Goal: Transaction & Acquisition: Register for event/course

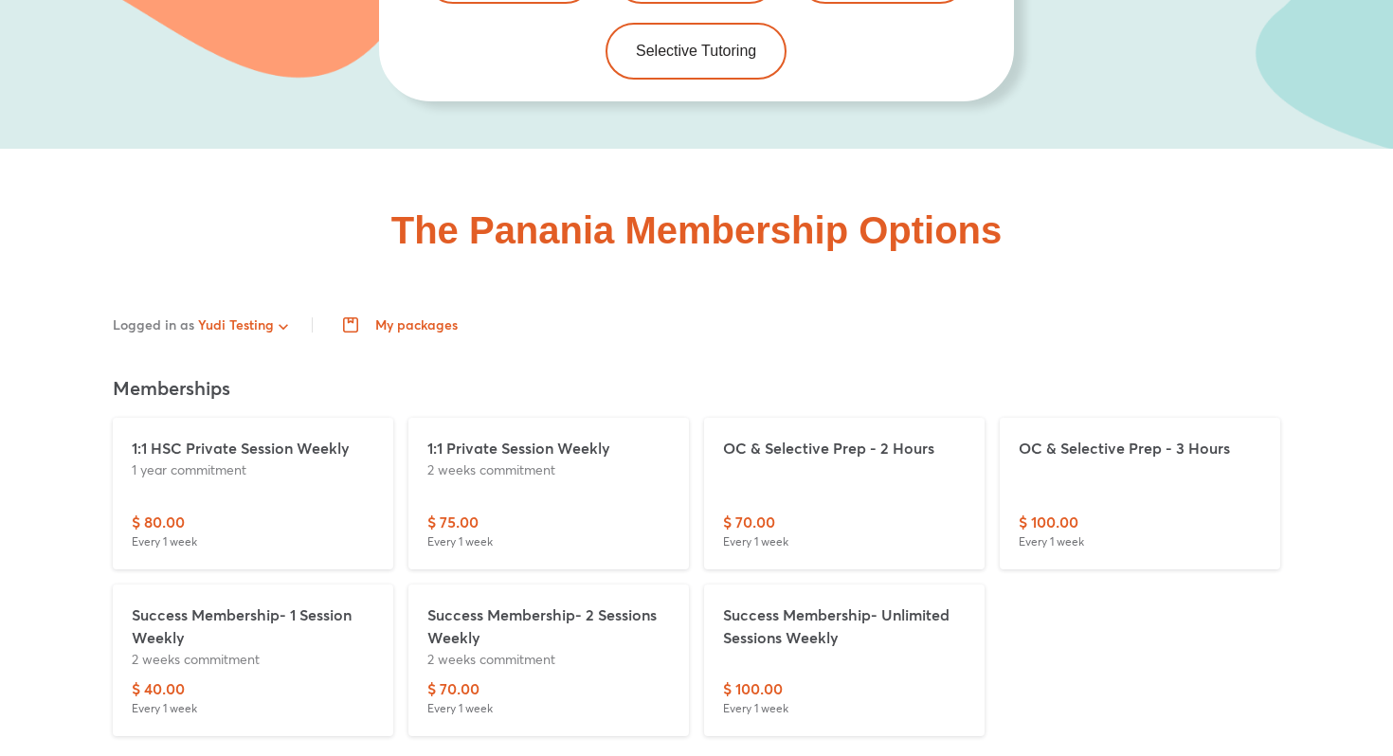
click at [577, 306] on div "Logged in as Yudi Testing My packages Log out" at bounding box center [696, 325] width 1167 height 38
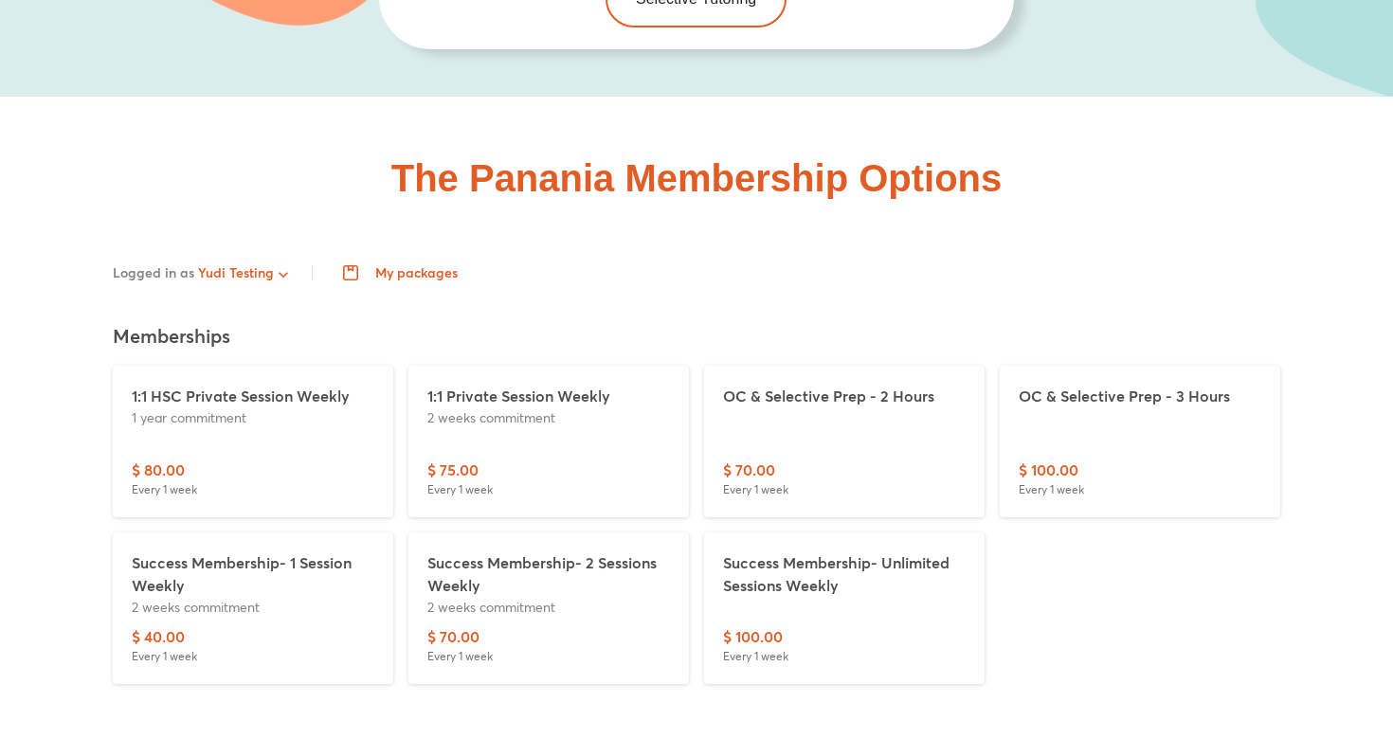
scroll to position [4378, 0]
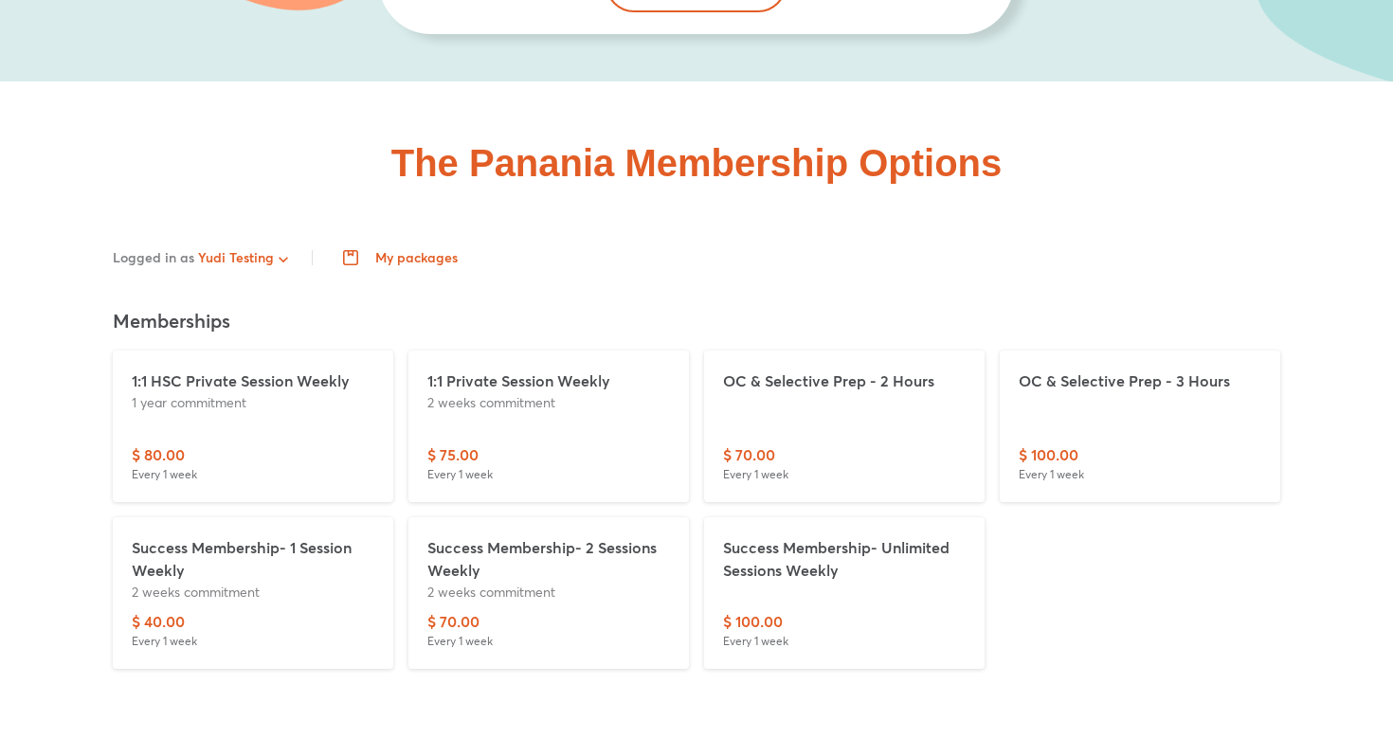
drag, startPoint x: 391, startPoint y: 193, endPoint x: 412, endPoint y: 125, distance: 71.3
click at [412, 125] on div "The Panania Membership Options" at bounding box center [697, 429] width 1254 height 696
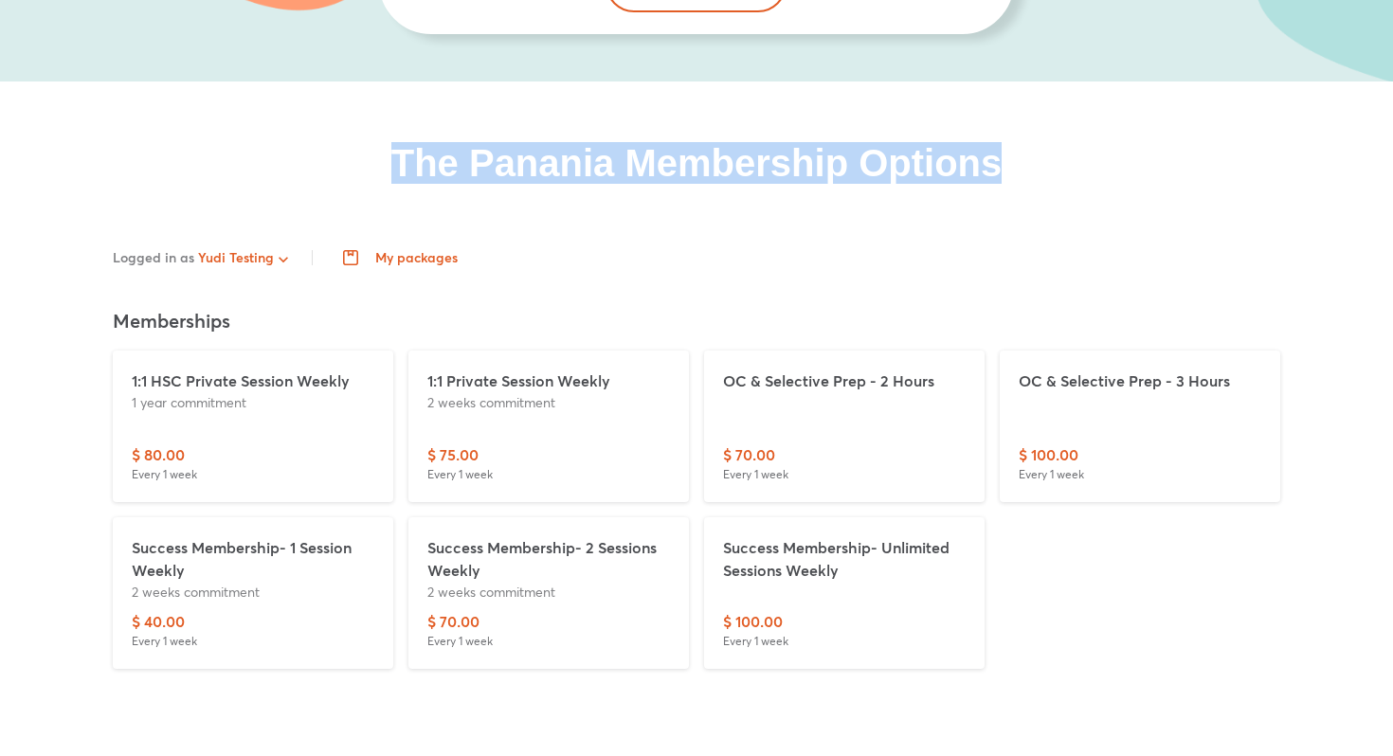
drag, startPoint x: 383, startPoint y: 105, endPoint x: 1013, endPoint y: 97, distance: 630.2
click at [1013, 144] on div "The Panania Membership Options" at bounding box center [697, 163] width 1254 height 38
copy h2 "The Panania Membership Options"
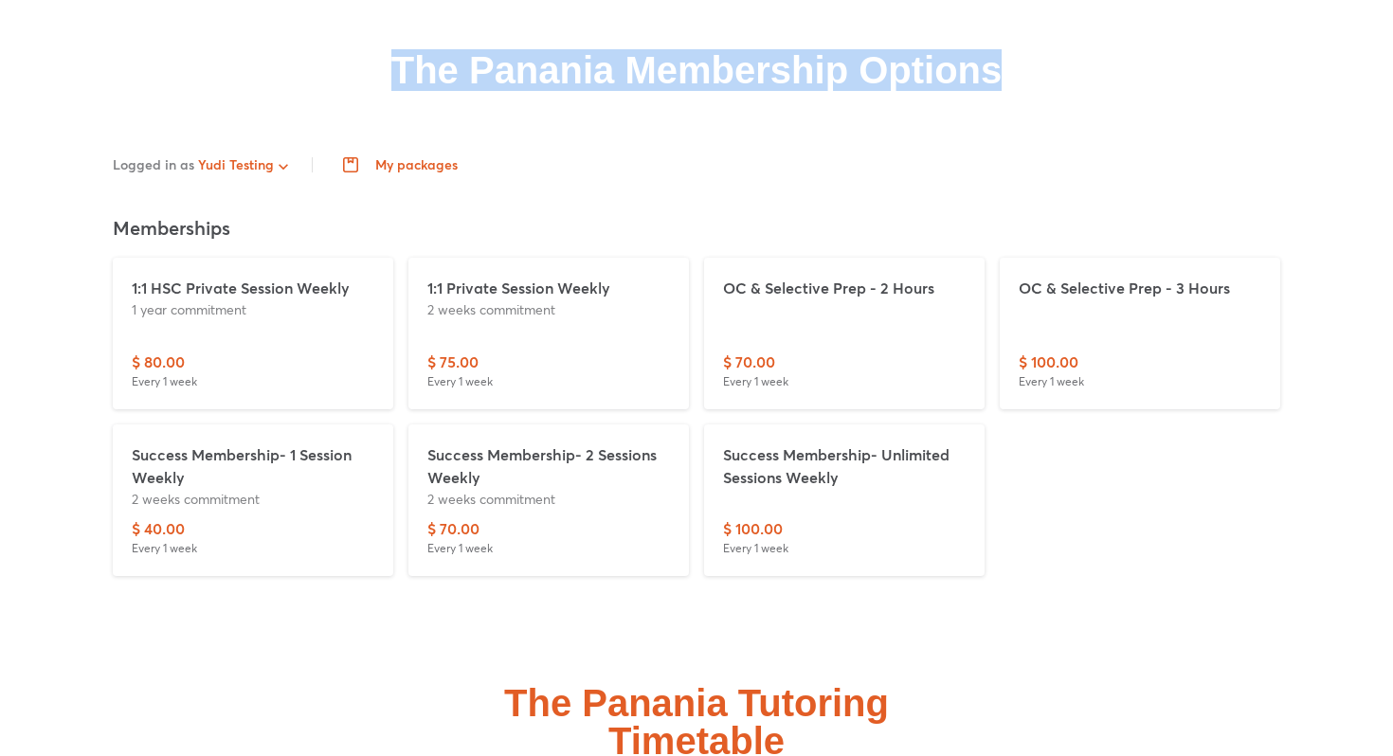
scroll to position [4465, 0]
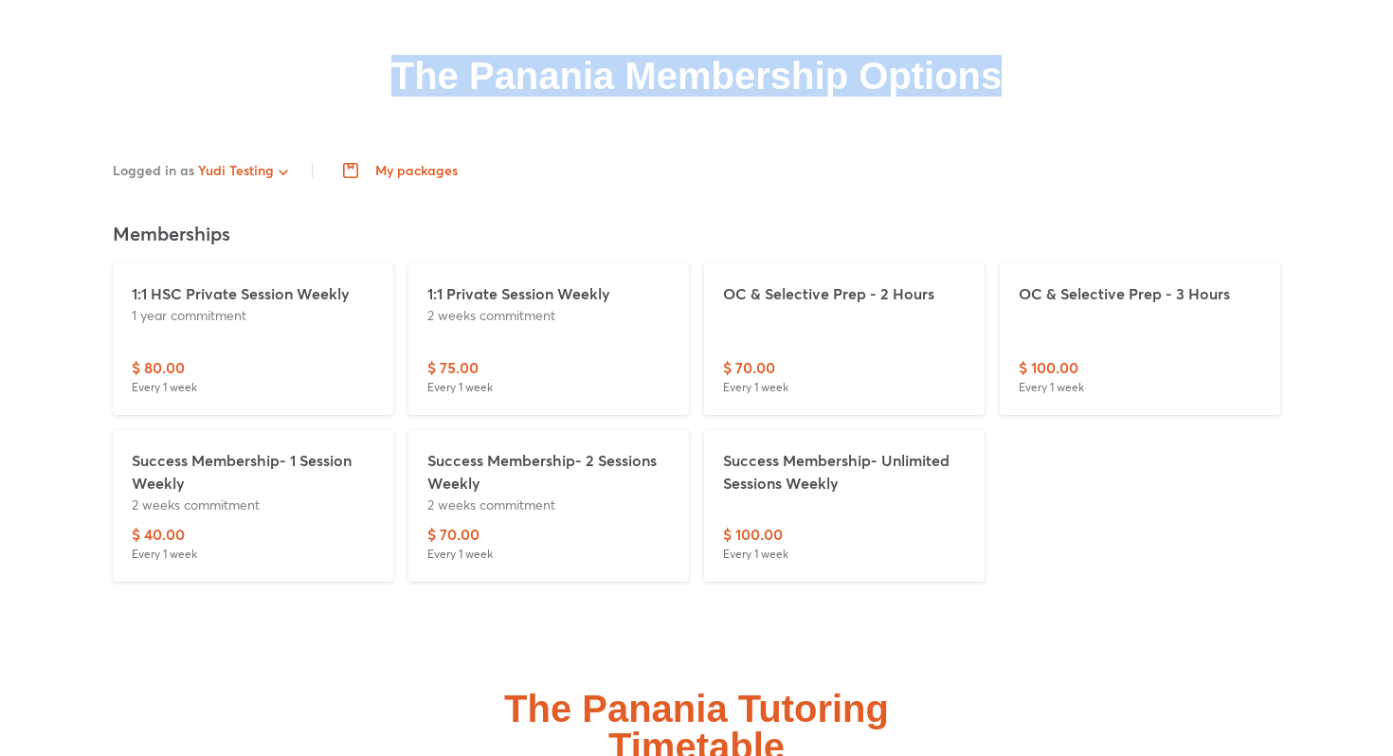
click at [335, 305] on p "1 year commitment" at bounding box center [253, 315] width 243 height 20
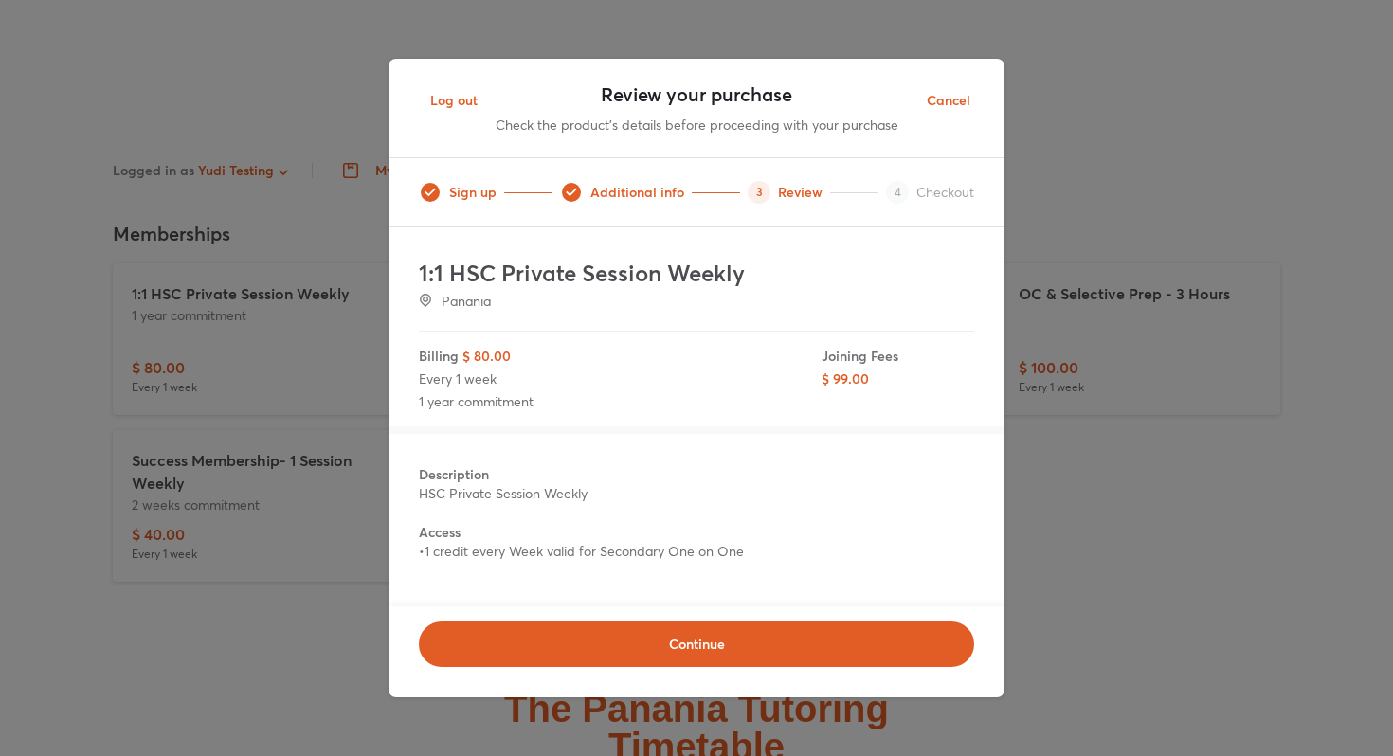
click at [647, 196] on span "Additional info" at bounding box center [637, 192] width 94 height 19
click at [968, 102] on span "Cancel" at bounding box center [949, 101] width 44 height 24
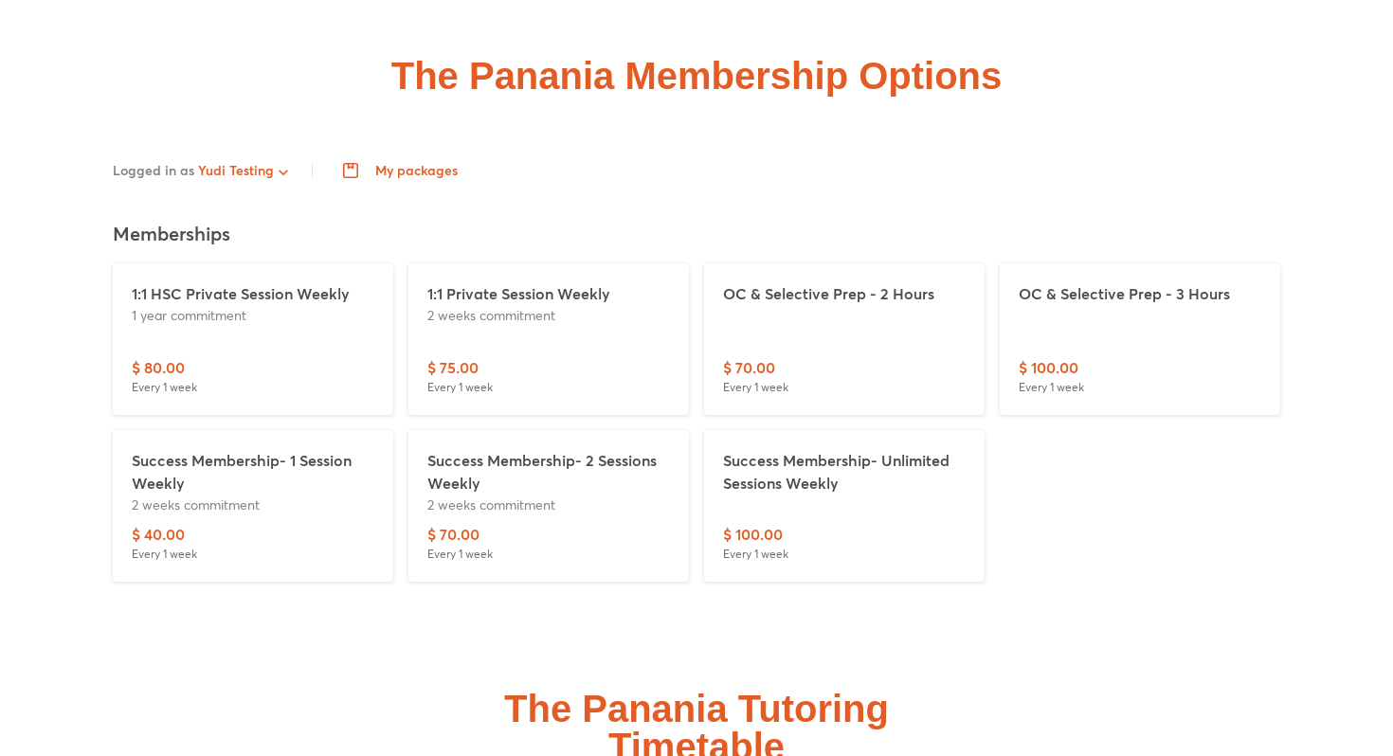
drag, startPoint x: 131, startPoint y: 238, endPoint x: 399, endPoint y: 239, distance: 268.2
click at [399, 256] on div "1:1 HSC Private Session Weekly 1 year commitment $ 80.00 Every 1 week" at bounding box center [253, 339] width 296 height 167
drag, startPoint x: 266, startPoint y: 263, endPoint x: 130, endPoint y: 264, distance: 136.5
click at [130, 264] on div "1:1 HSC Private Session Weekly 1 year commitment $ 80.00 Every 1 week" at bounding box center [253, 339] width 281 height 152
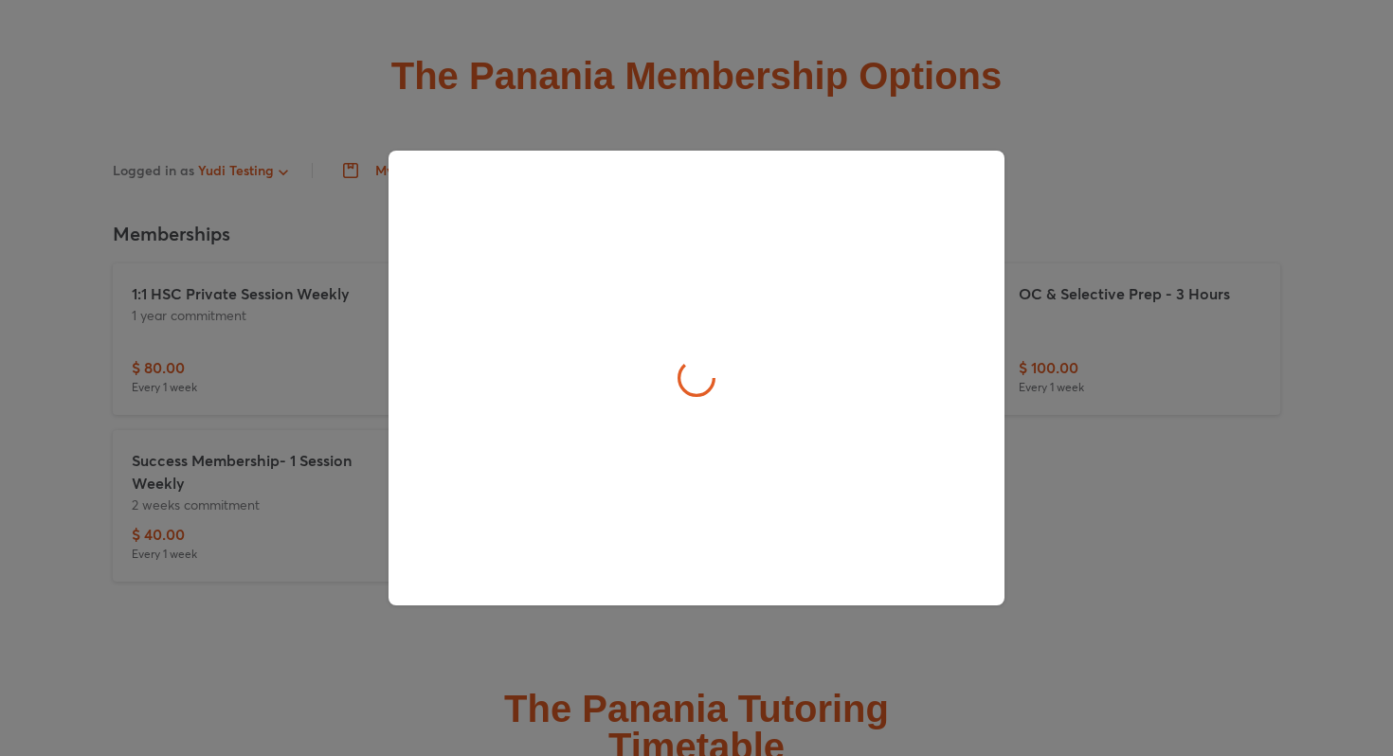
click at [1097, 258] on div at bounding box center [696, 378] width 1393 height 756
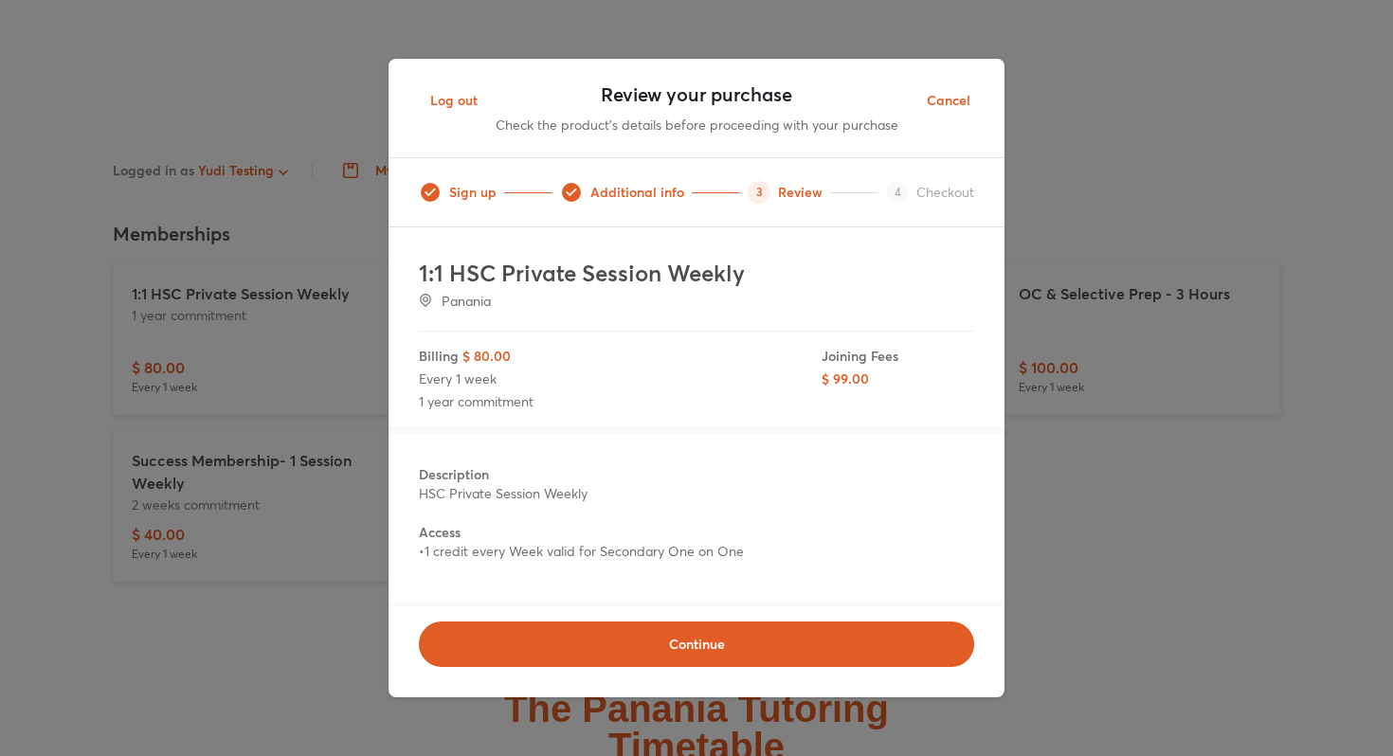
click at [955, 110] on span "Cancel" at bounding box center [949, 101] width 44 height 24
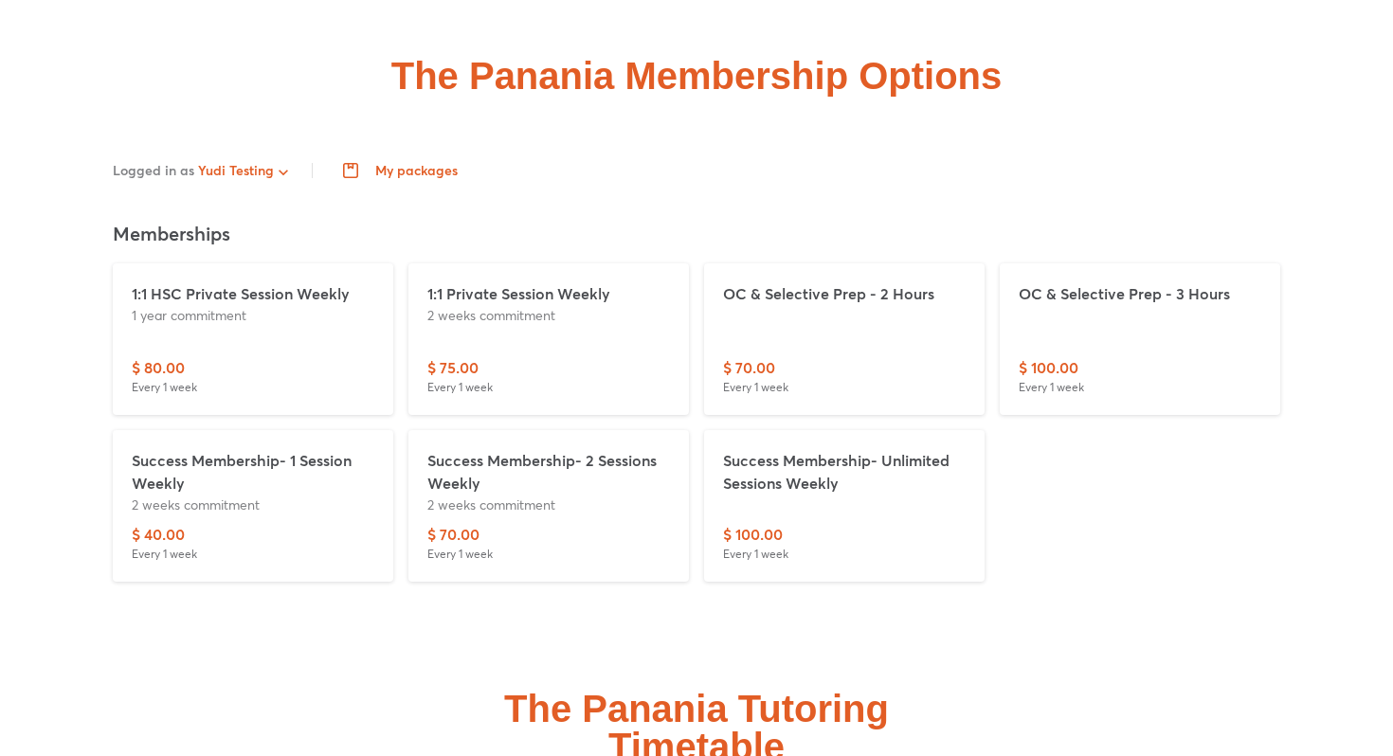
drag, startPoint x: 630, startPoint y: 238, endPoint x: 424, endPoint y: 235, distance: 206.6
click at [424, 263] on div "1:1 Private Session Weekly 2 weeks commitment $ 75.00 Every 1 week" at bounding box center [548, 339] width 281 height 152
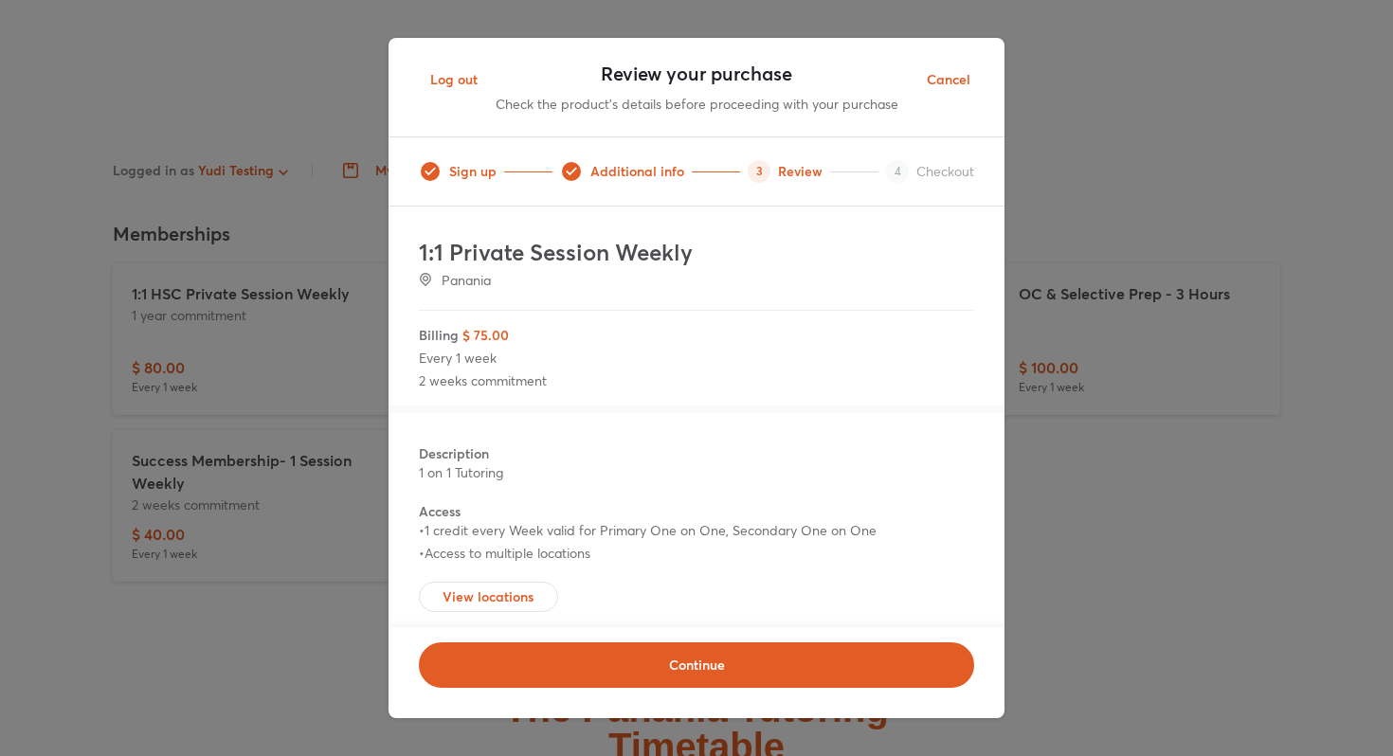
click at [962, 79] on span "Cancel" at bounding box center [949, 80] width 44 height 24
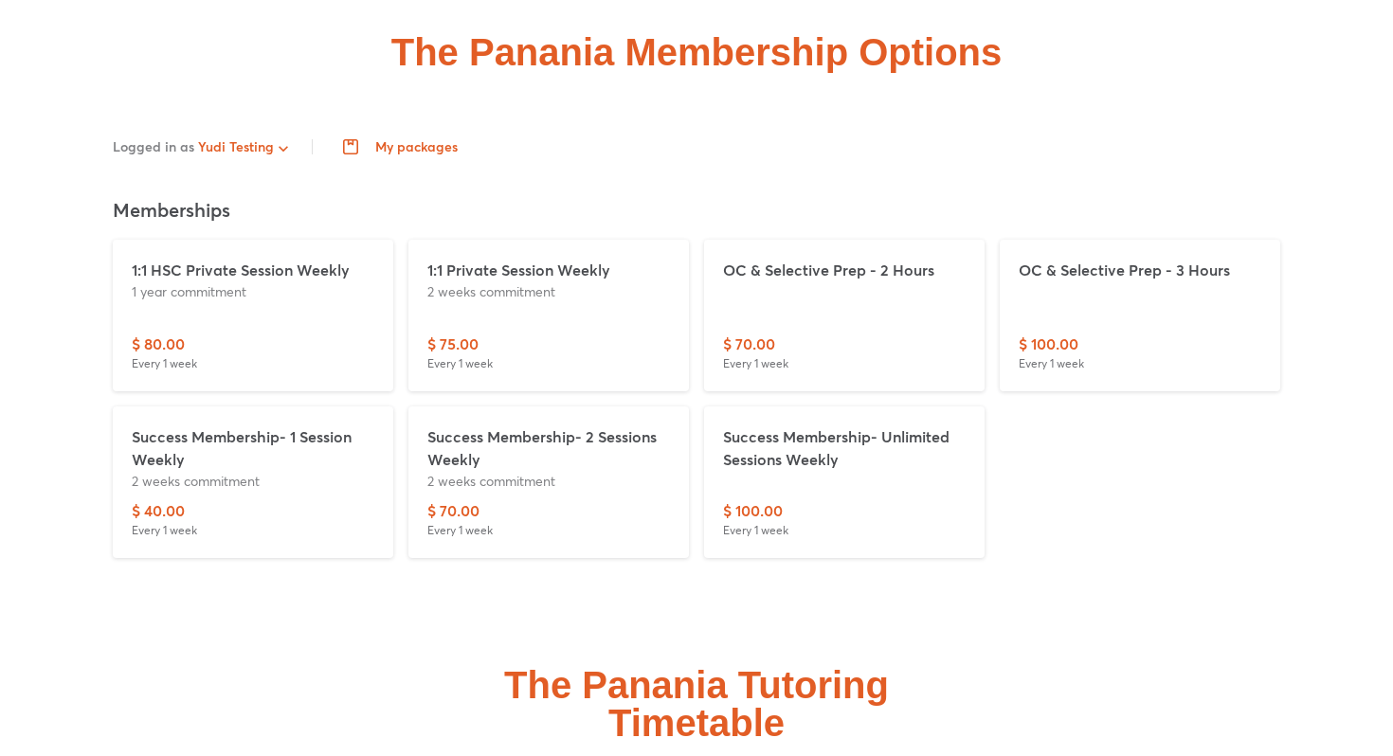
scroll to position [4491, 0]
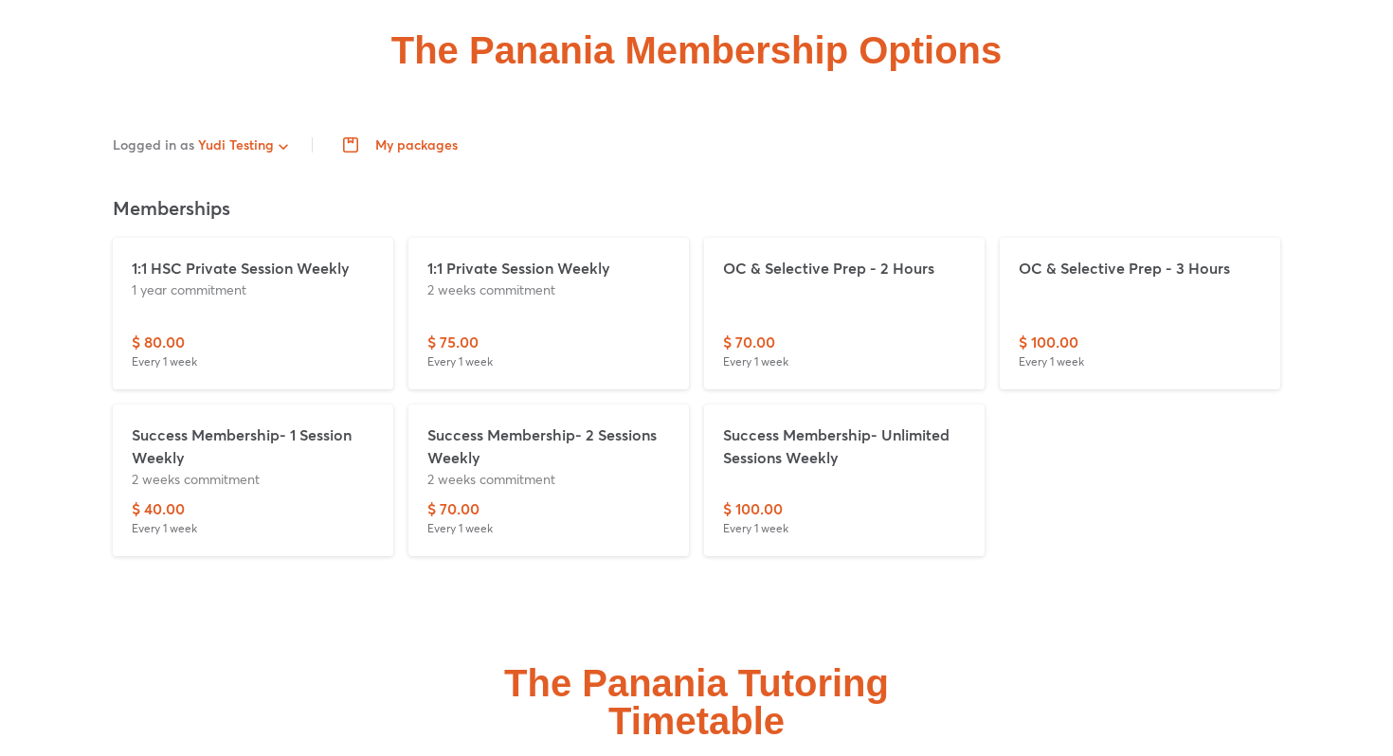
drag, startPoint x: 643, startPoint y: 215, endPoint x: 421, endPoint y: 213, distance: 221.8
click at [421, 238] on div "1:1 Private Session Weekly 2 weeks commitment $ 75.00 Every 1 week" at bounding box center [548, 314] width 281 height 152
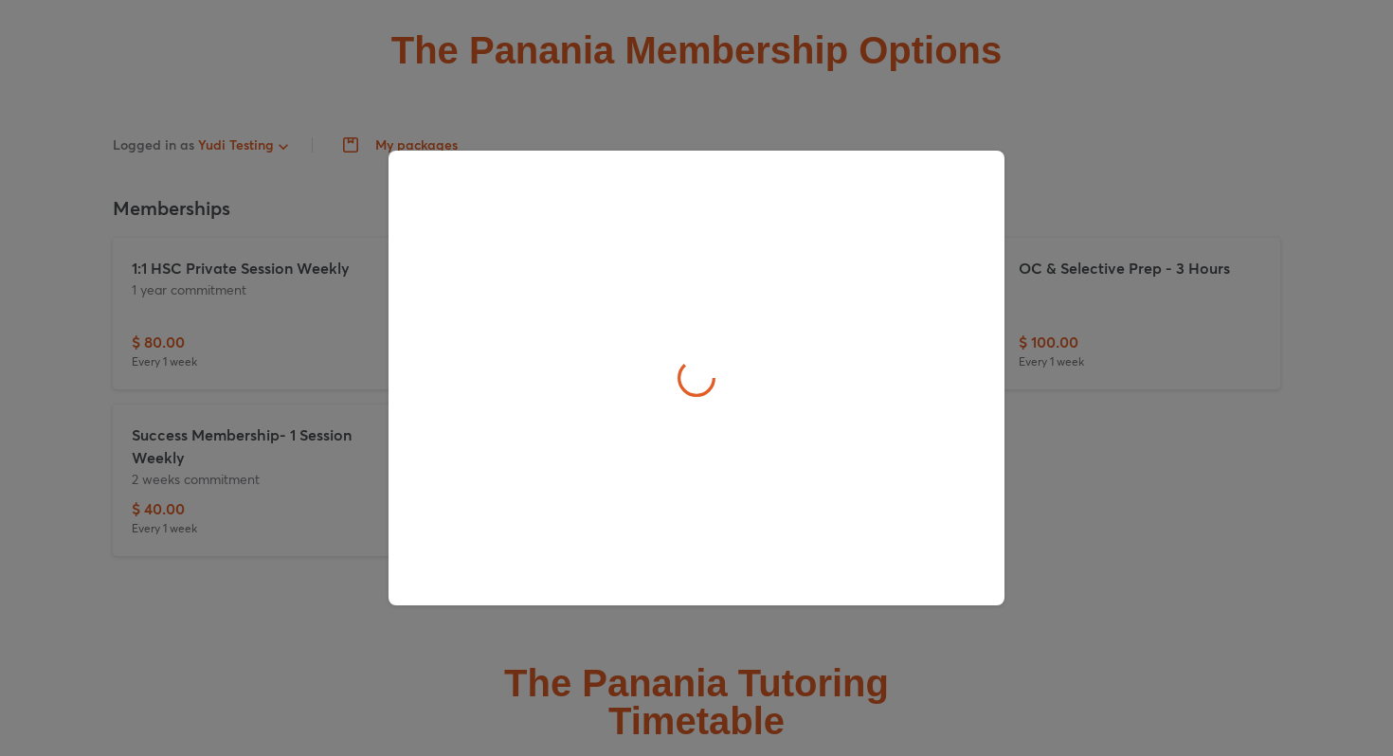
click at [763, 155] on div at bounding box center [697, 378] width 616 height 455
click at [763, 127] on div at bounding box center [696, 378] width 1393 height 756
click at [1176, 444] on div at bounding box center [696, 378] width 1393 height 756
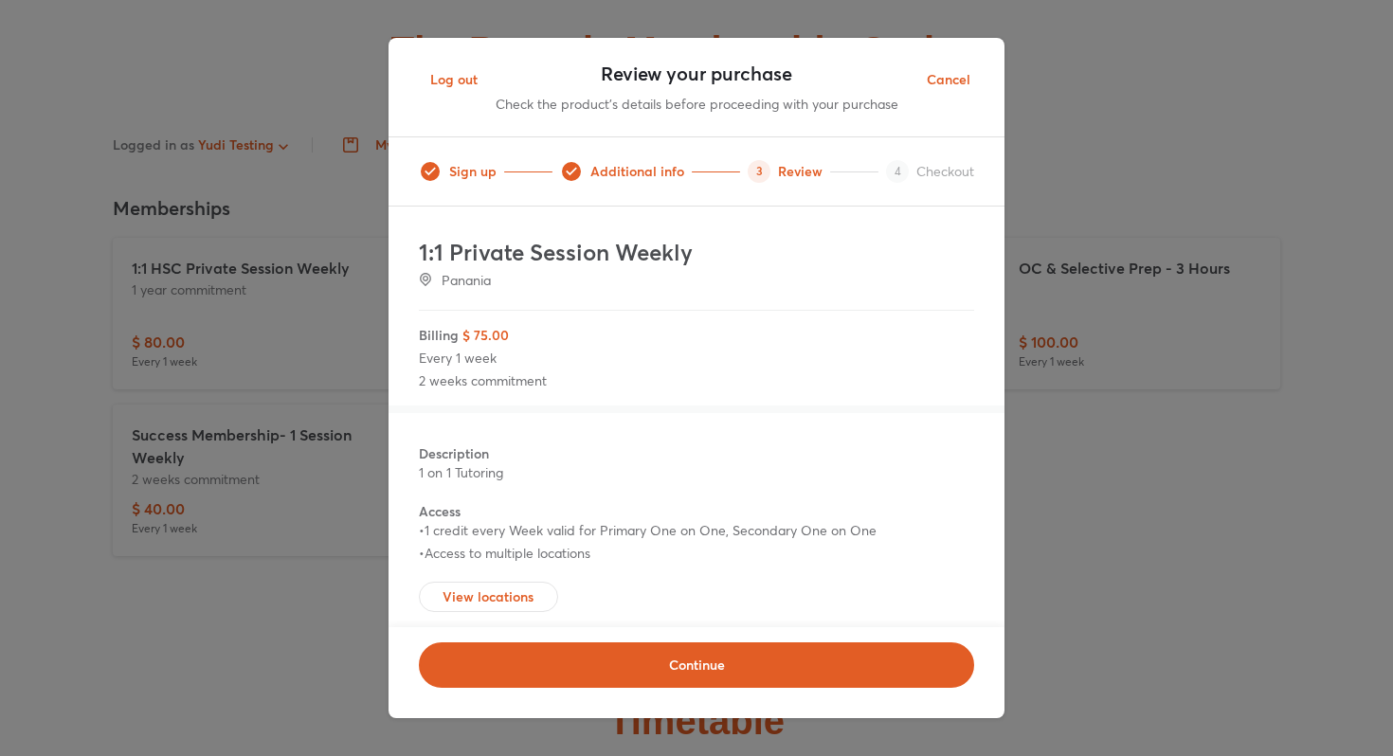
click at [947, 81] on span "Cancel" at bounding box center [949, 80] width 44 height 24
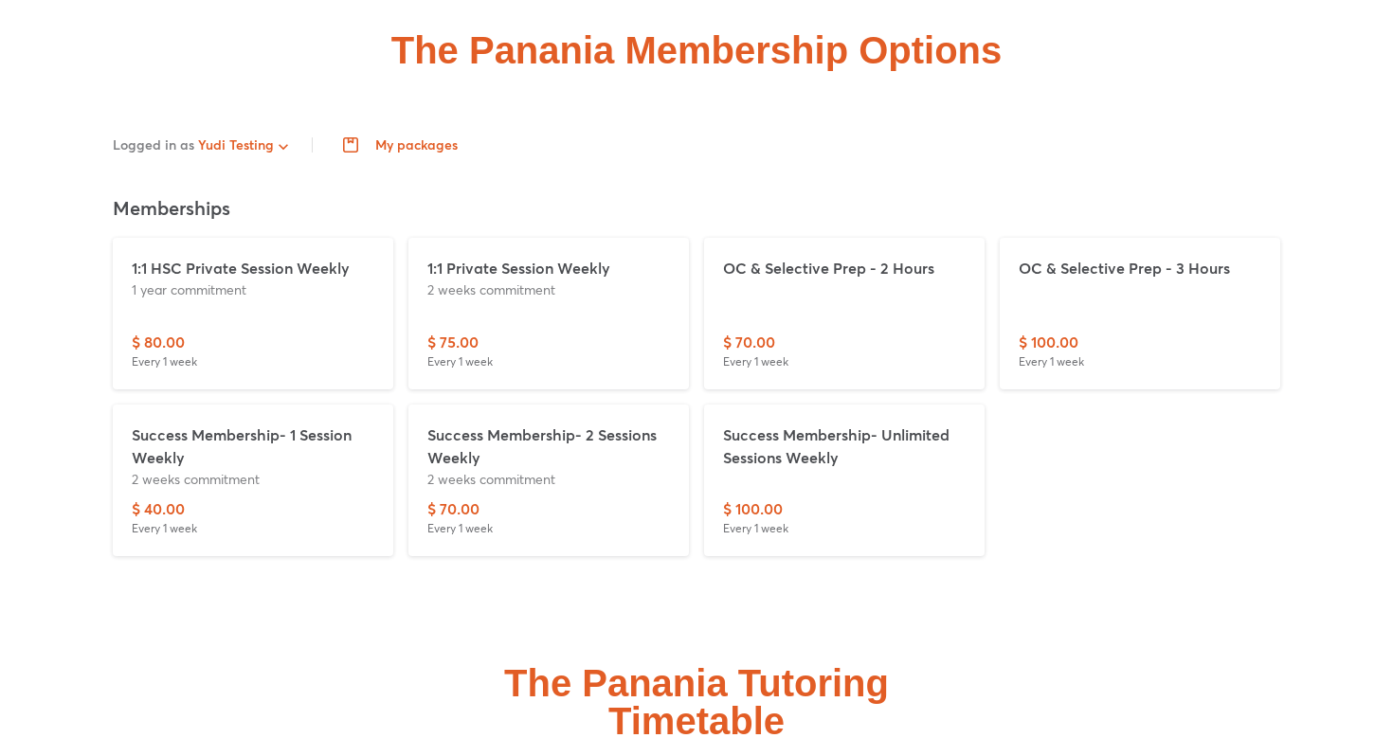
drag, startPoint x: 716, startPoint y: 216, endPoint x: 962, endPoint y: 212, distance: 245.5
click at [962, 238] on div "OC & Selective Prep - 2 Hours $ 70.00 Every 1 week" at bounding box center [844, 314] width 281 height 152
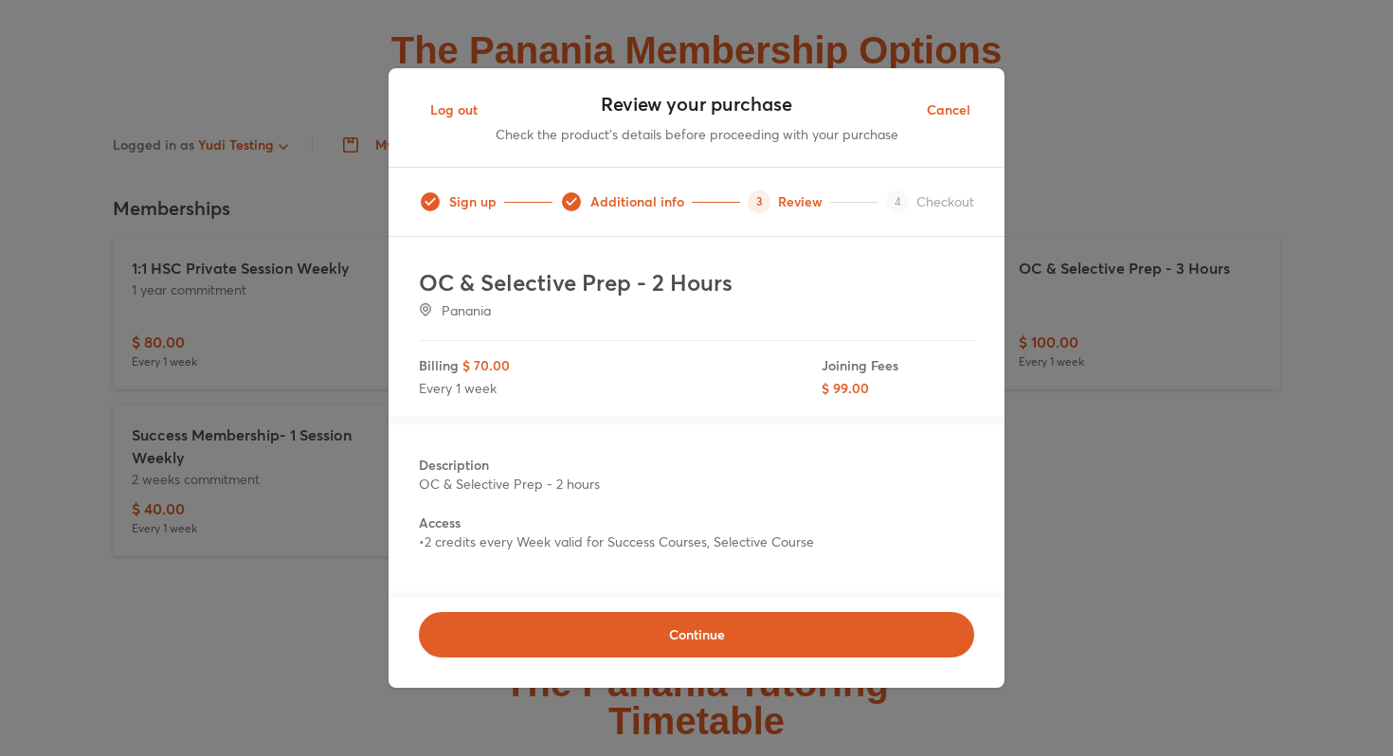
drag, startPoint x: 969, startPoint y: 104, endPoint x: 706, endPoint y: 309, distance: 333.6
click at [706, 309] on form "Sign up Additional info 3 Review 4 Checkout OC & Selective Prep - 2 Hours Panan…" at bounding box center [697, 427] width 616 height 521
drag, startPoint x: 764, startPoint y: 288, endPoint x: 393, endPoint y: 287, distance: 370.5
click at [393, 287] on div "OC & Selective Prep - 2 Hours Panania Billing $ 70.00 Every 1 week Joining Fees…" at bounding box center [697, 417] width 616 height 360
click at [962, 108] on span "Cancel" at bounding box center [949, 111] width 44 height 24
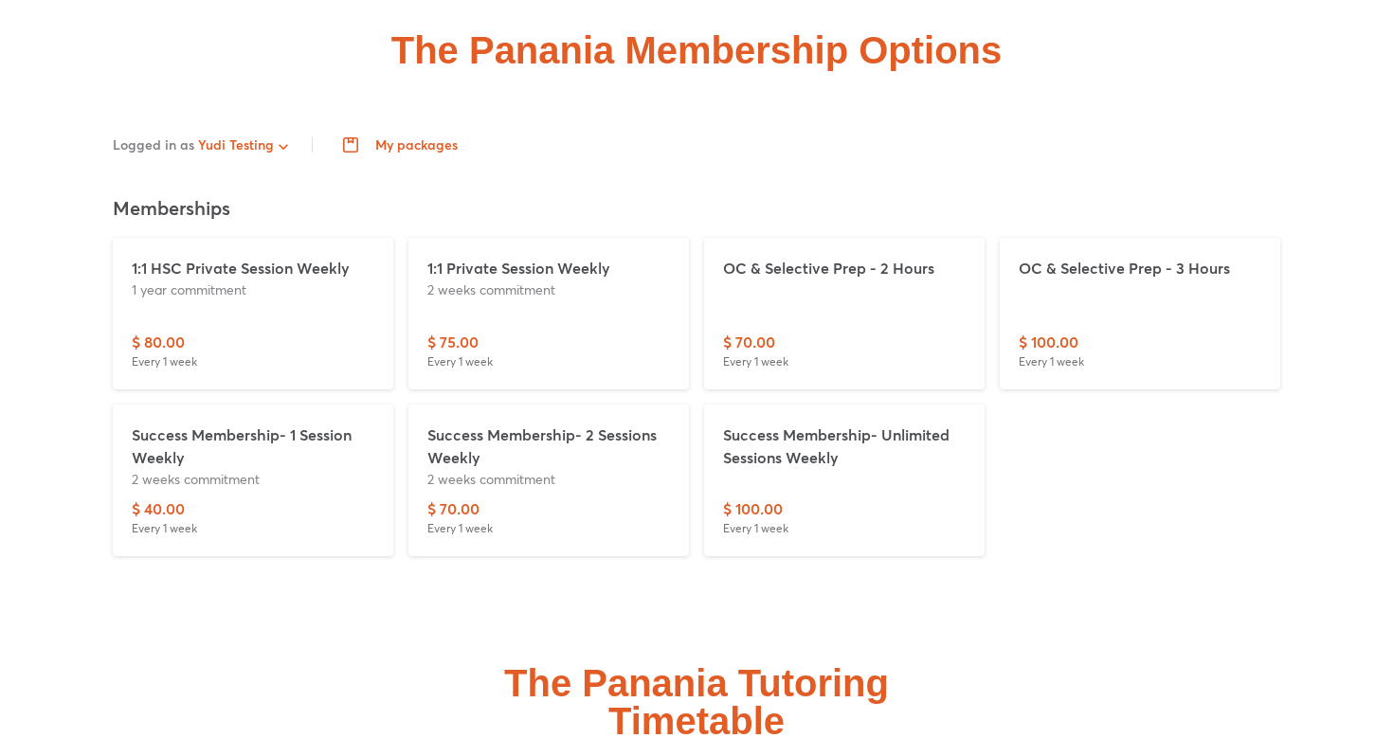
drag, startPoint x: 131, startPoint y: 383, endPoint x: 72, endPoint y: 397, distance: 60.4
click at [72, 397] on div "Logged in as Yudi Testing My packages Log out Memberships 1:1 HSC Private Sessi…" at bounding box center [697, 345] width 1254 height 438
drag, startPoint x: 423, startPoint y: 376, endPoint x: 412, endPoint y: 421, distance: 45.7
click at [412, 421] on div "Success Membership- 2 Sessions Weekly 2 weeks commitment $ 70.00 Every 1 week" at bounding box center [548, 481] width 281 height 152
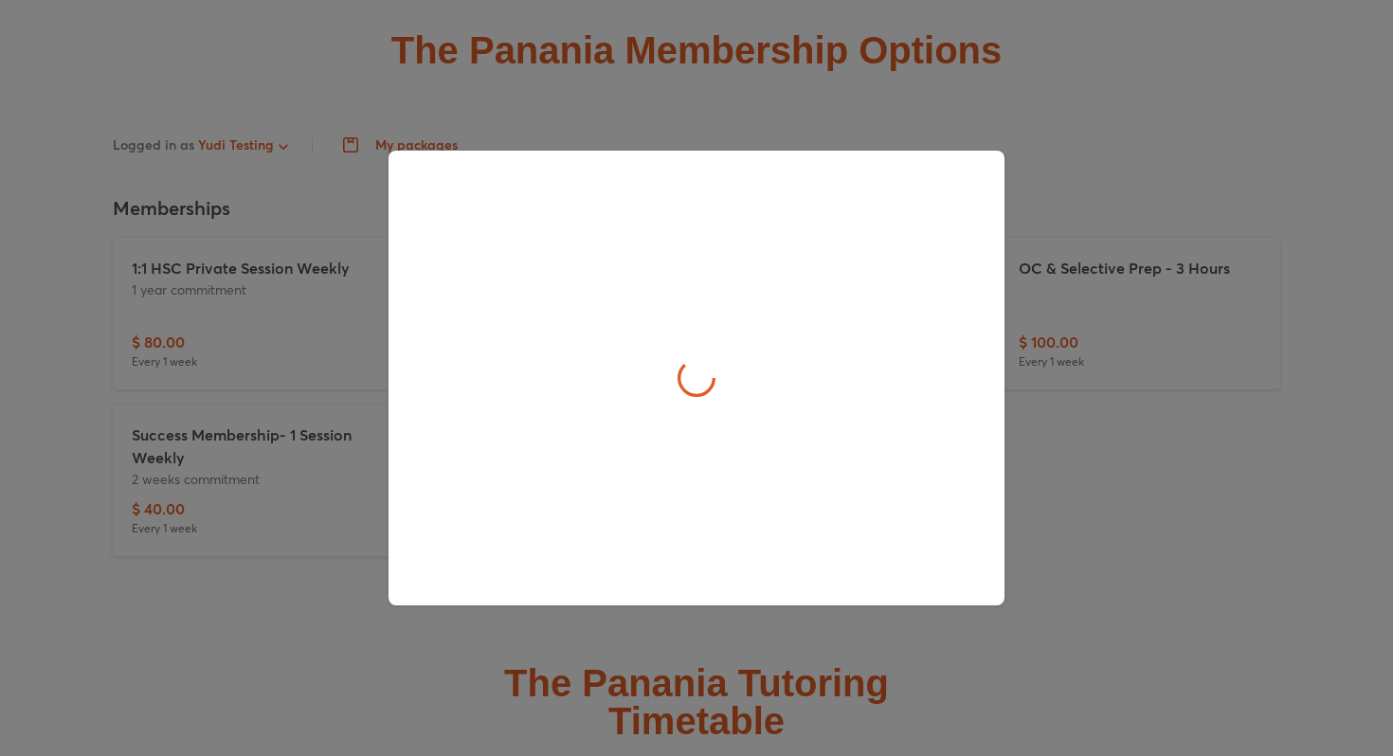
click at [277, 326] on div at bounding box center [696, 378] width 1393 height 756
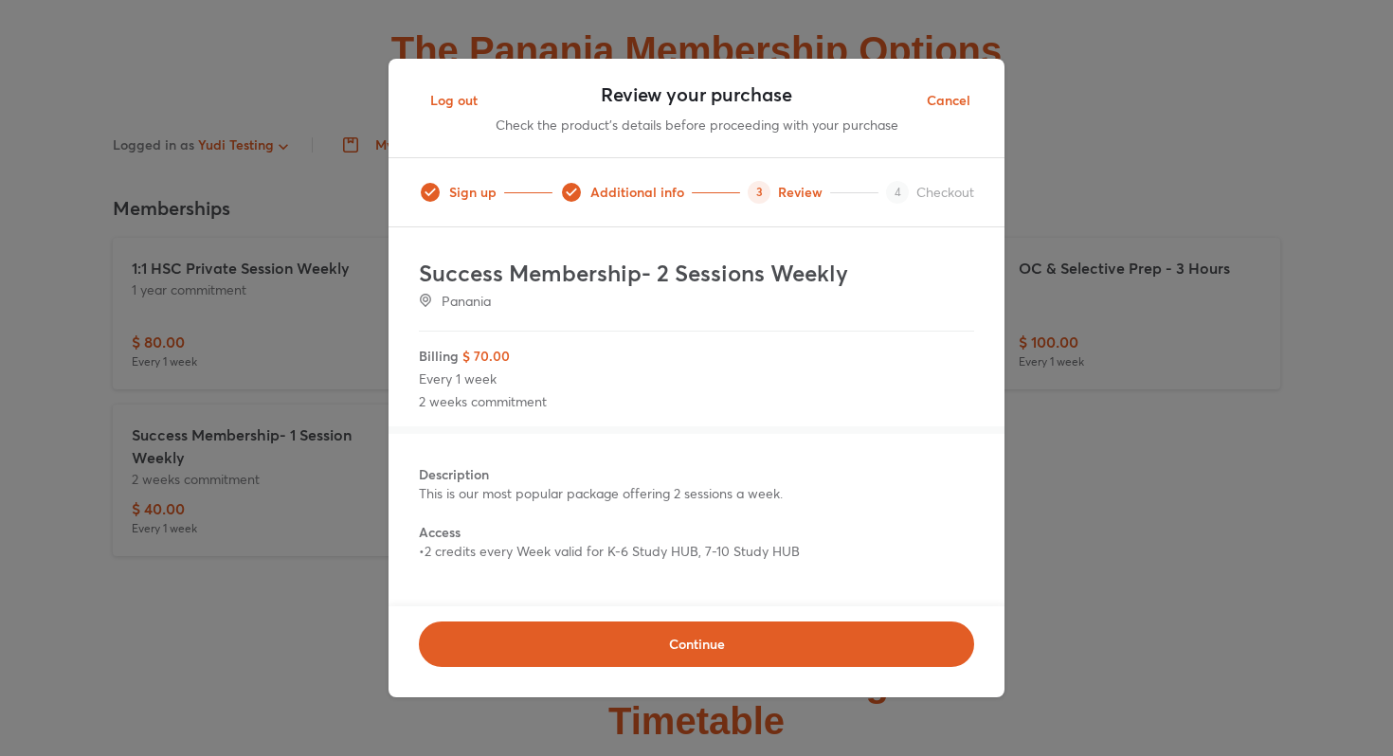
click at [952, 105] on span "Cancel" at bounding box center [949, 101] width 44 height 24
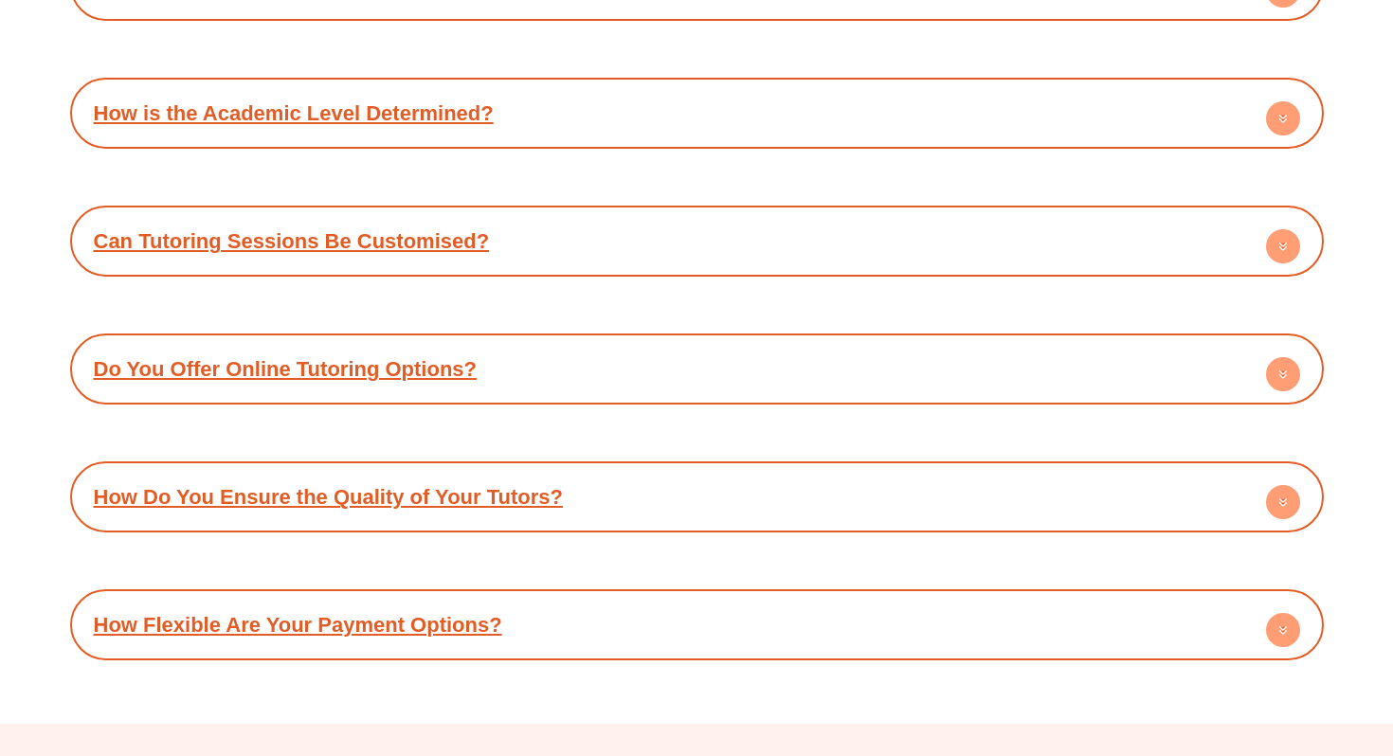
scroll to position [9467, 0]
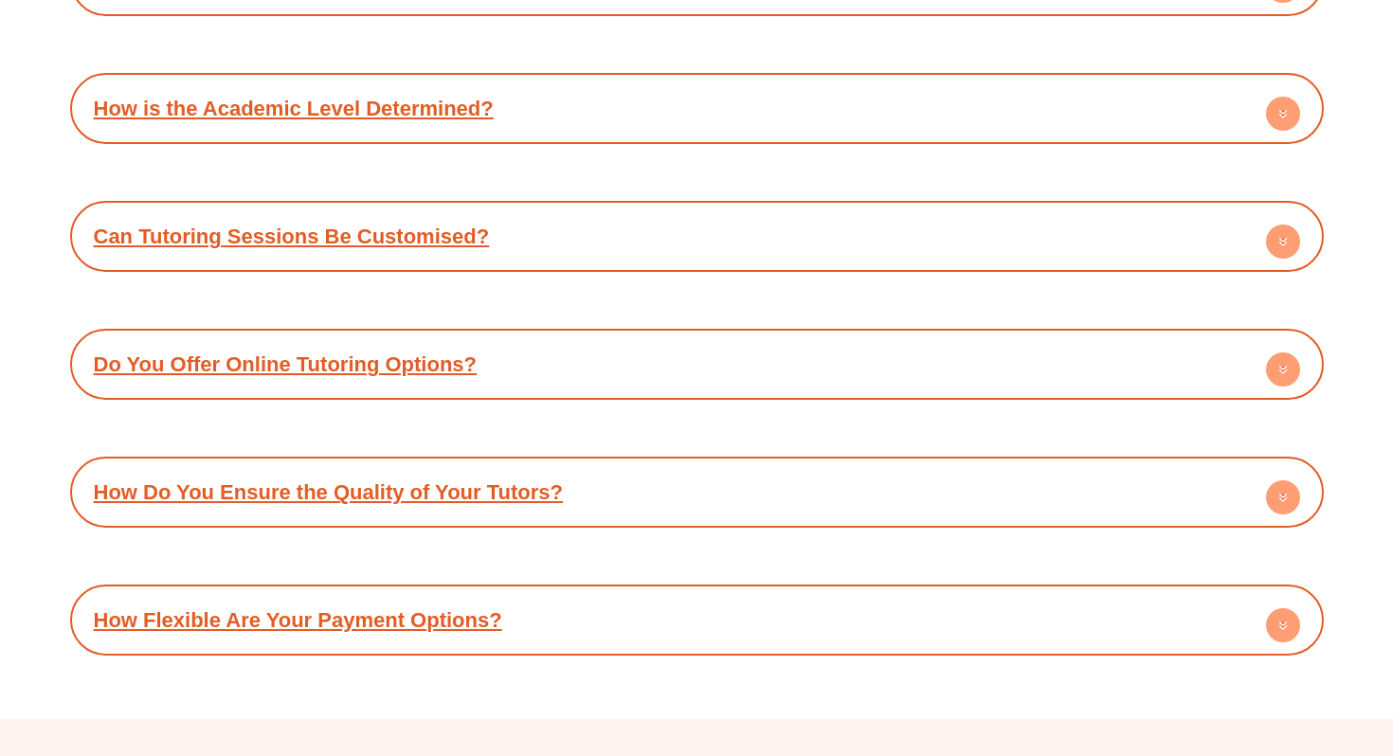
click at [711, 82] on div "How is the Academic Level Determined?" at bounding box center [697, 108] width 1235 height 52
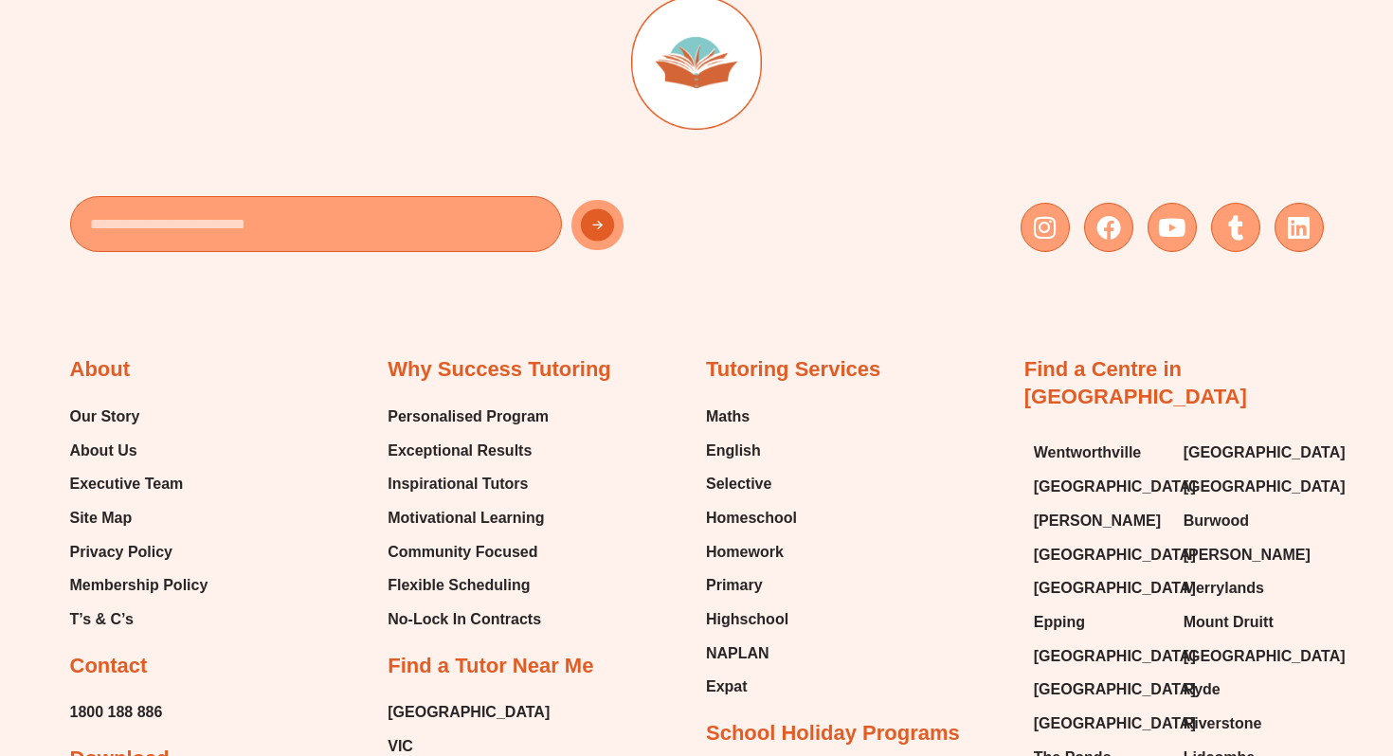
scroll to position [10387, 0]
